Goal: Task Accomplishment & Management: Manage account settings

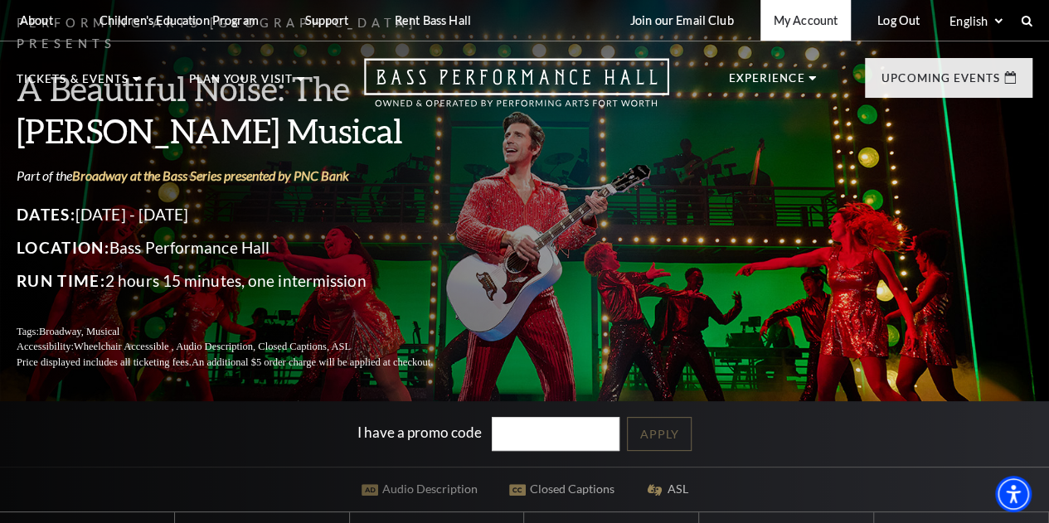
click at [784, 25] on link "My Account" at bounding box center [805, 20] width 90 height 41
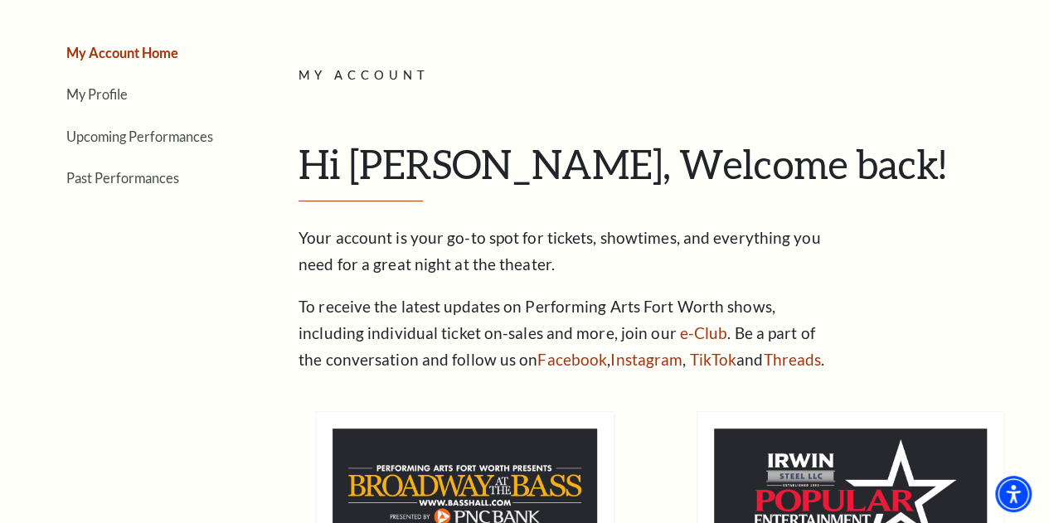
scroll to position [191, 0]
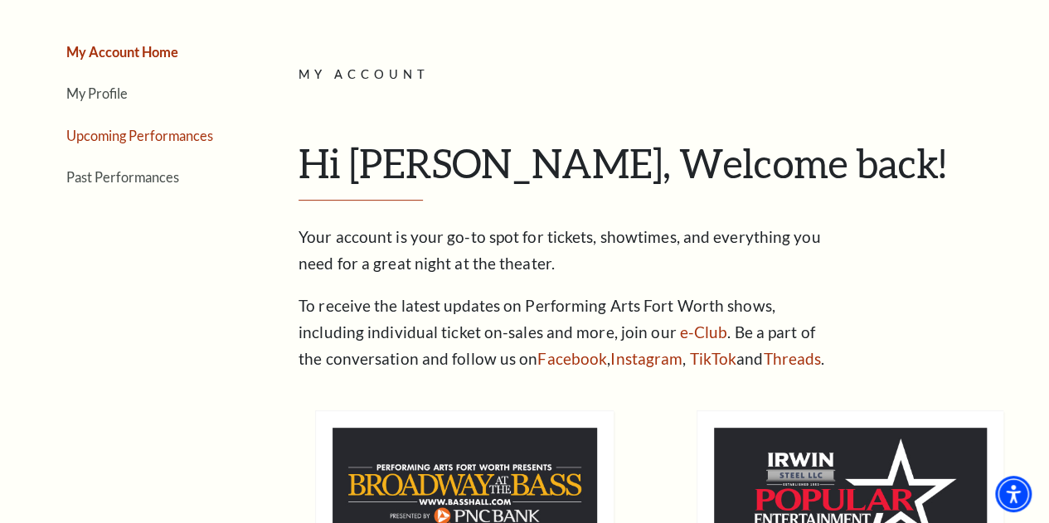
click at [119, 143] on link "Upcoming Performances" at bounding box center [139, 136] width 147 height 16
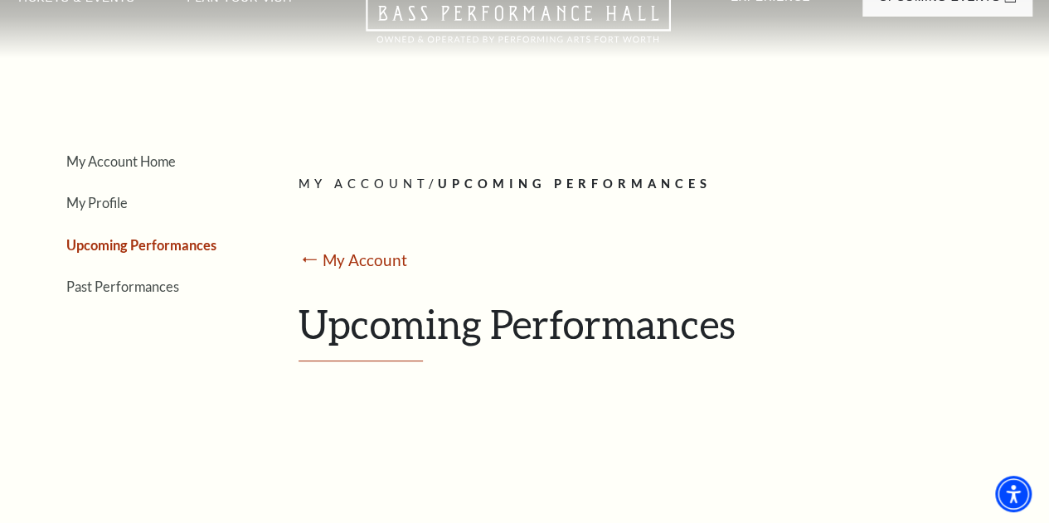
scroll to position [80, 0]
click at [137, 291] on link "Past Performances" at bounding box center [122, 287] width 113 height 16
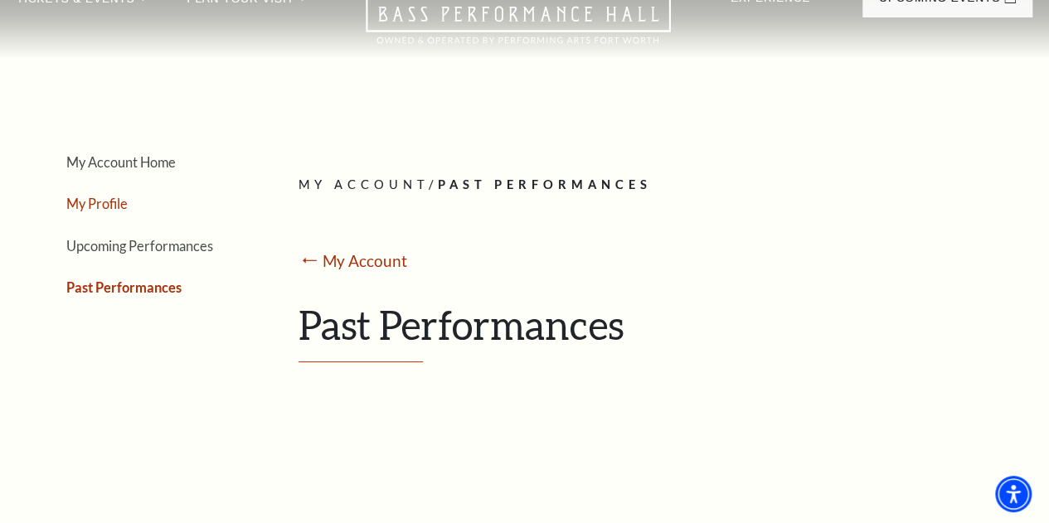
click at [92, 211] on link "My Profile" at bounding box center [96, 204] width 61 height 16
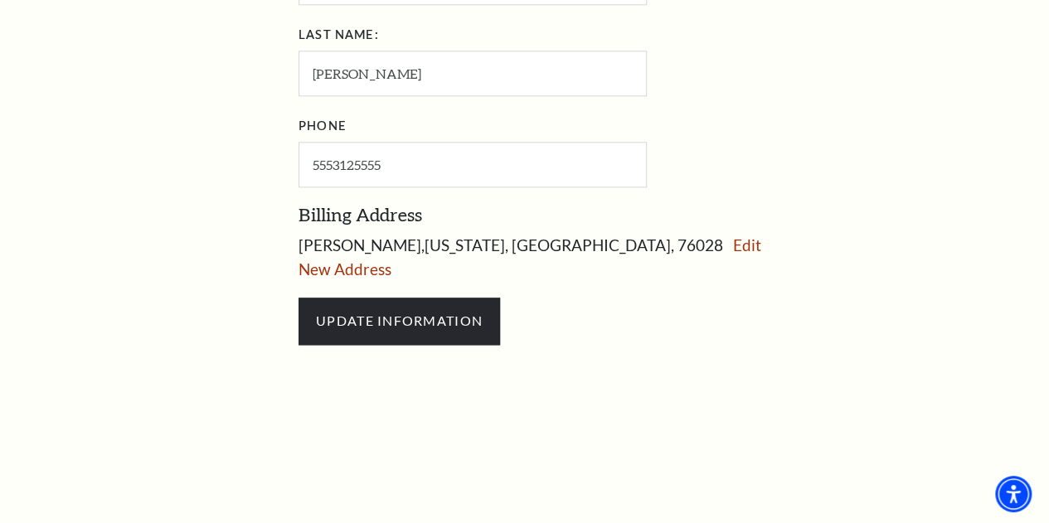
scroll to position [908, 0]
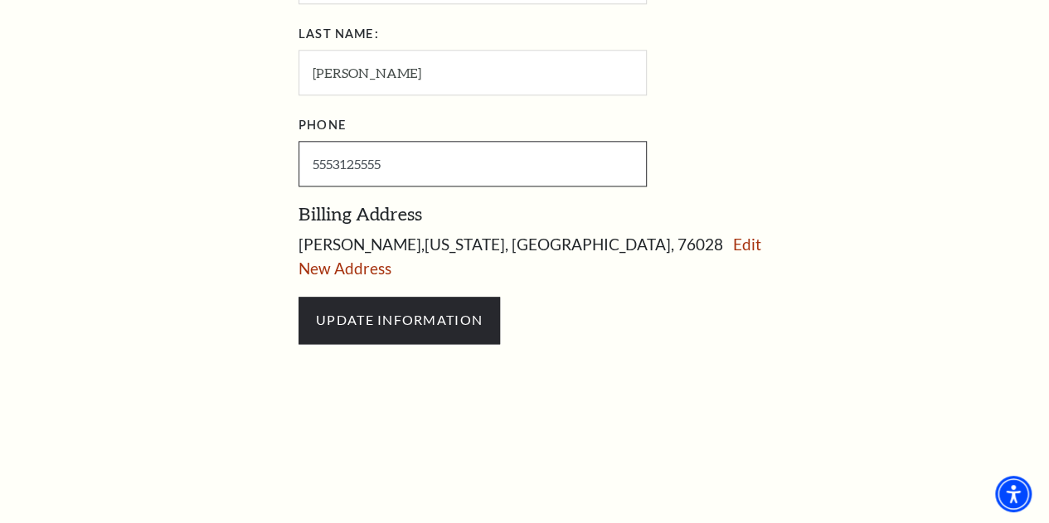
click at [393, 160] on input "5553125555" at bounding box center [473, 164] width 348 height 46
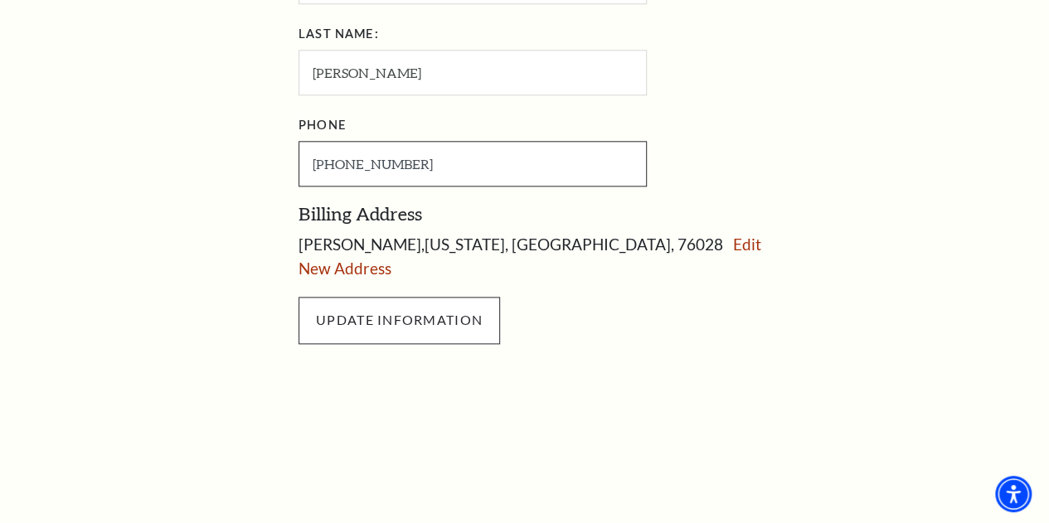
type input "[PHONE_NUMBER]"
click at [372, 316] on input "UPDATE INFORMATION" at bounding box center [400, 320] width 202 height 46
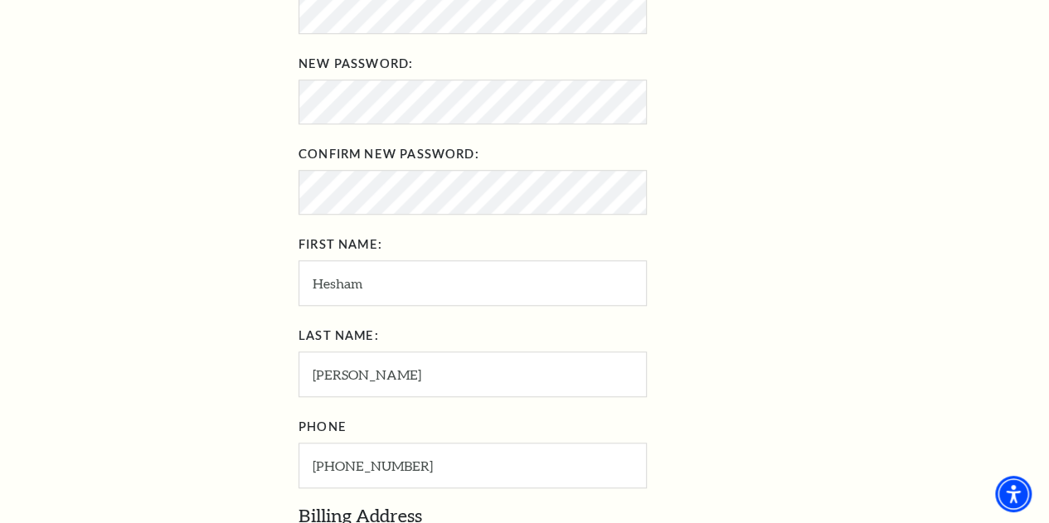
scroll to position [598, 0]
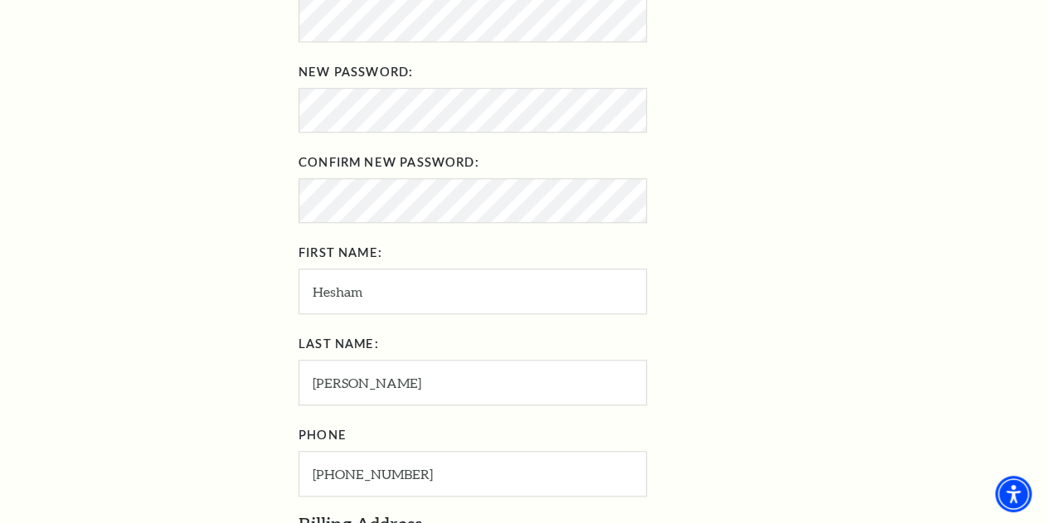
click at [715, 251] on div "First Name: [PERSON_NAME]" at bounding box center [568, 277] width 539 height 75
click at [837, 232] on div "Current Password: New Password: Confirm New Password: First Name: [PERSON_NAME]…" at bounding box center [568, 232] width 539 height 529
click at [952, 142] on div "Email Address: [EMAIL_ADDRESS][DOMAIN_NAME] Current Password: New Password: Con…" at bounding box center [660, 187] width 722 height 620
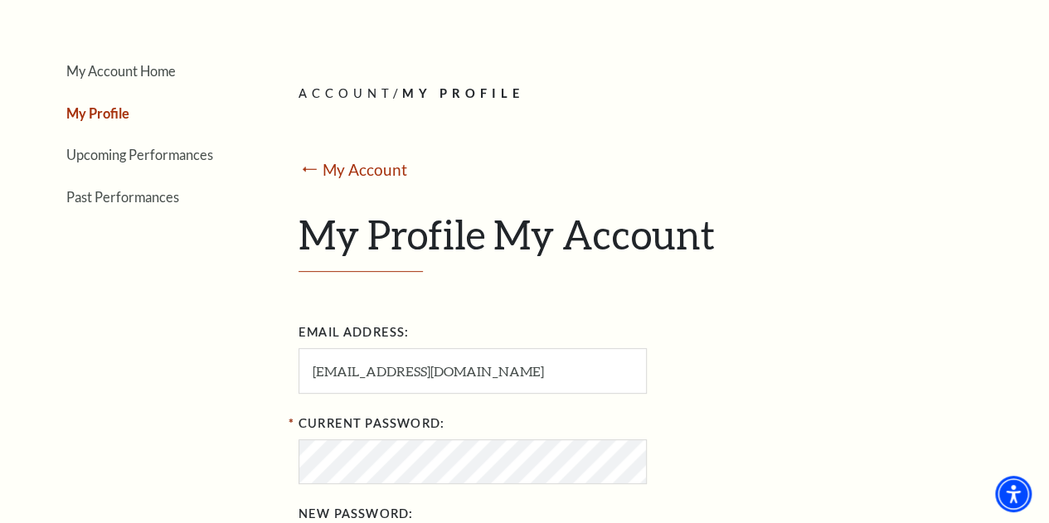
scroll to position [166, 0]
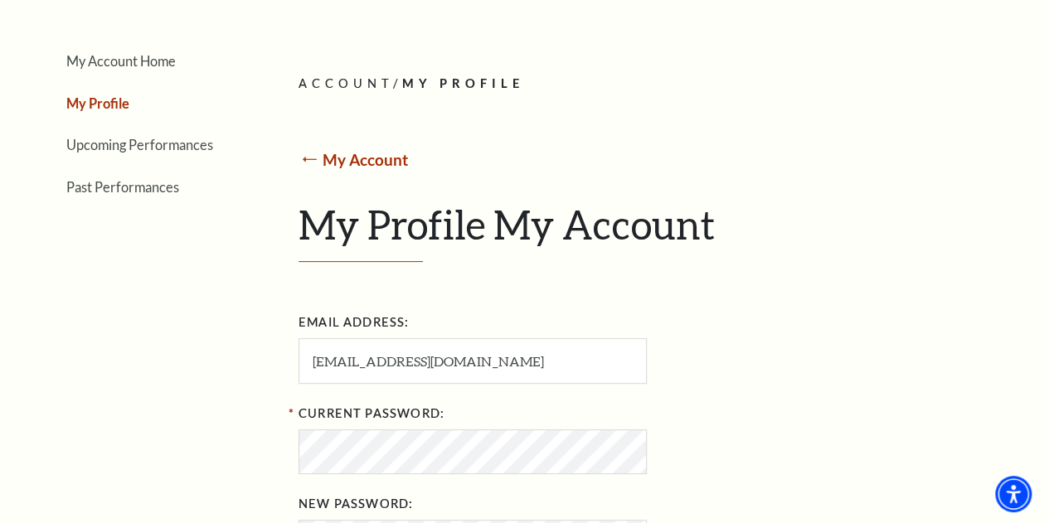
click at [326, 163] on link "My Account" at bounding box center [365, 159] width 85 height 19
